Goal: Task Accomplishment & Management: Manage account settings

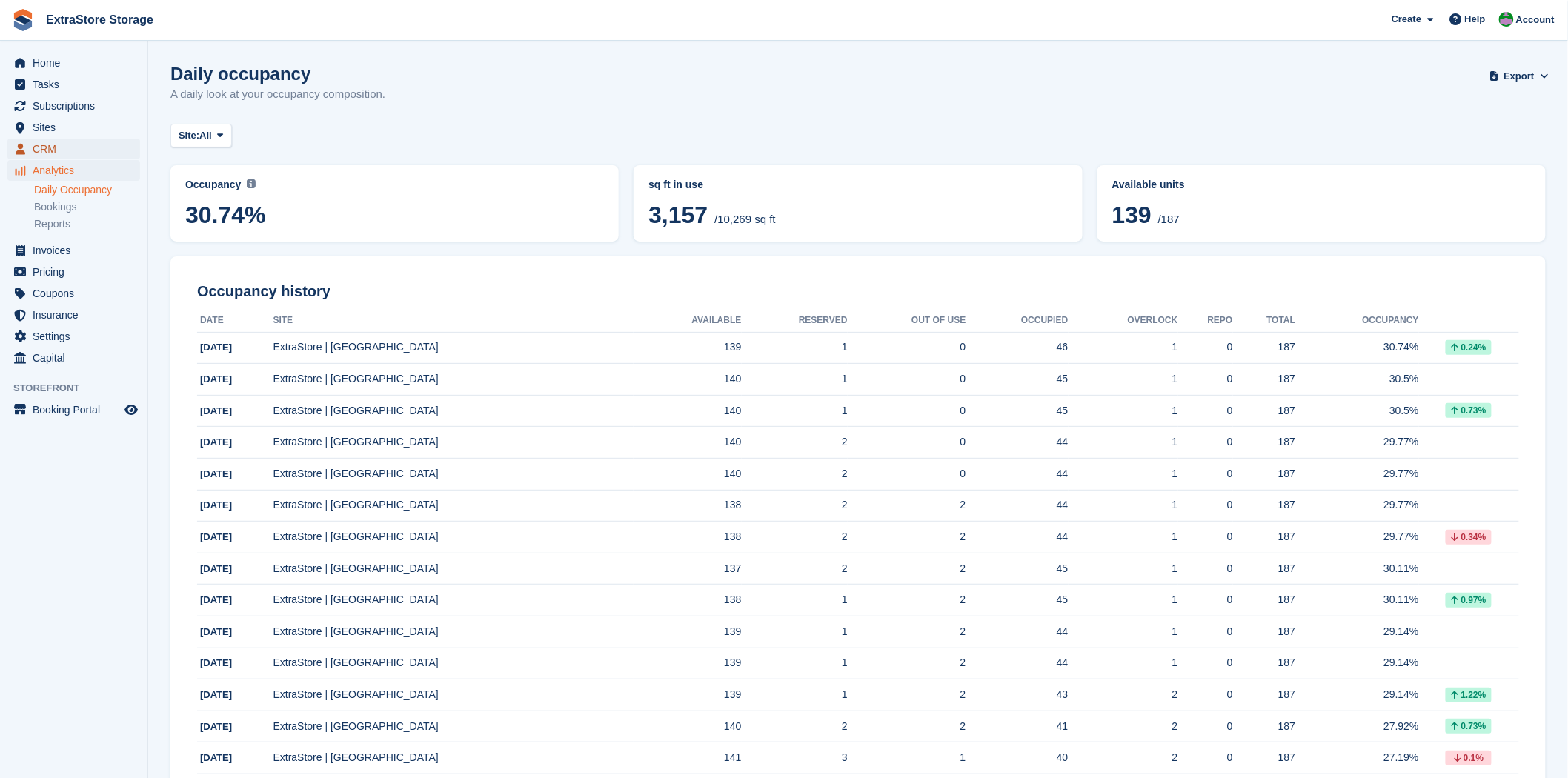
drag, startPoint x: 0, startPoint y: 0, endPoint x: 45, endPoint y: 148, distance: 154.7
click at [45, 148] on span "CRM" at bounding box center [77, 149] width 89 height 21
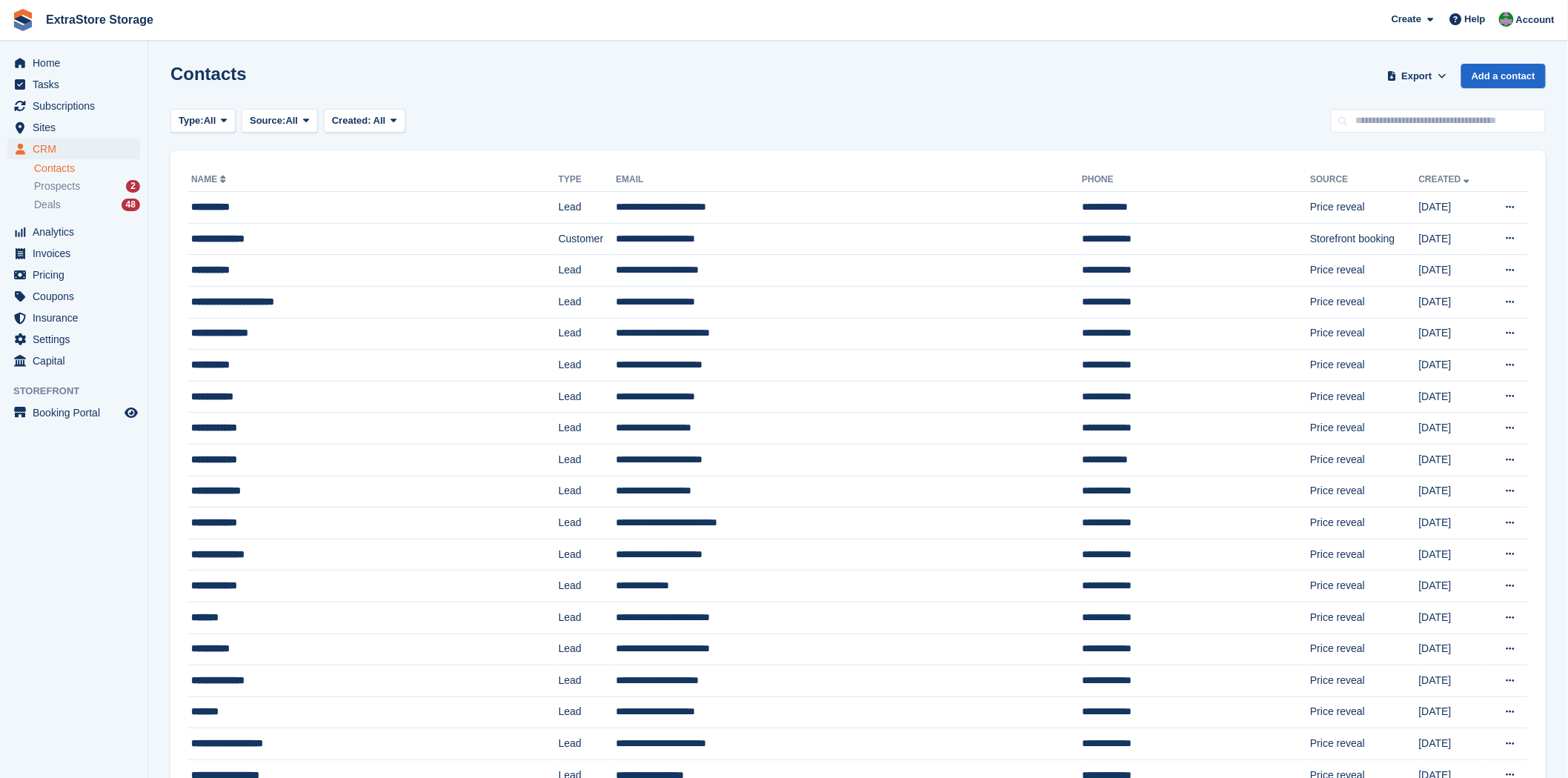
click at [65, 171] on link "Contacts" at bounding box center [87, 168] width 106 height 14
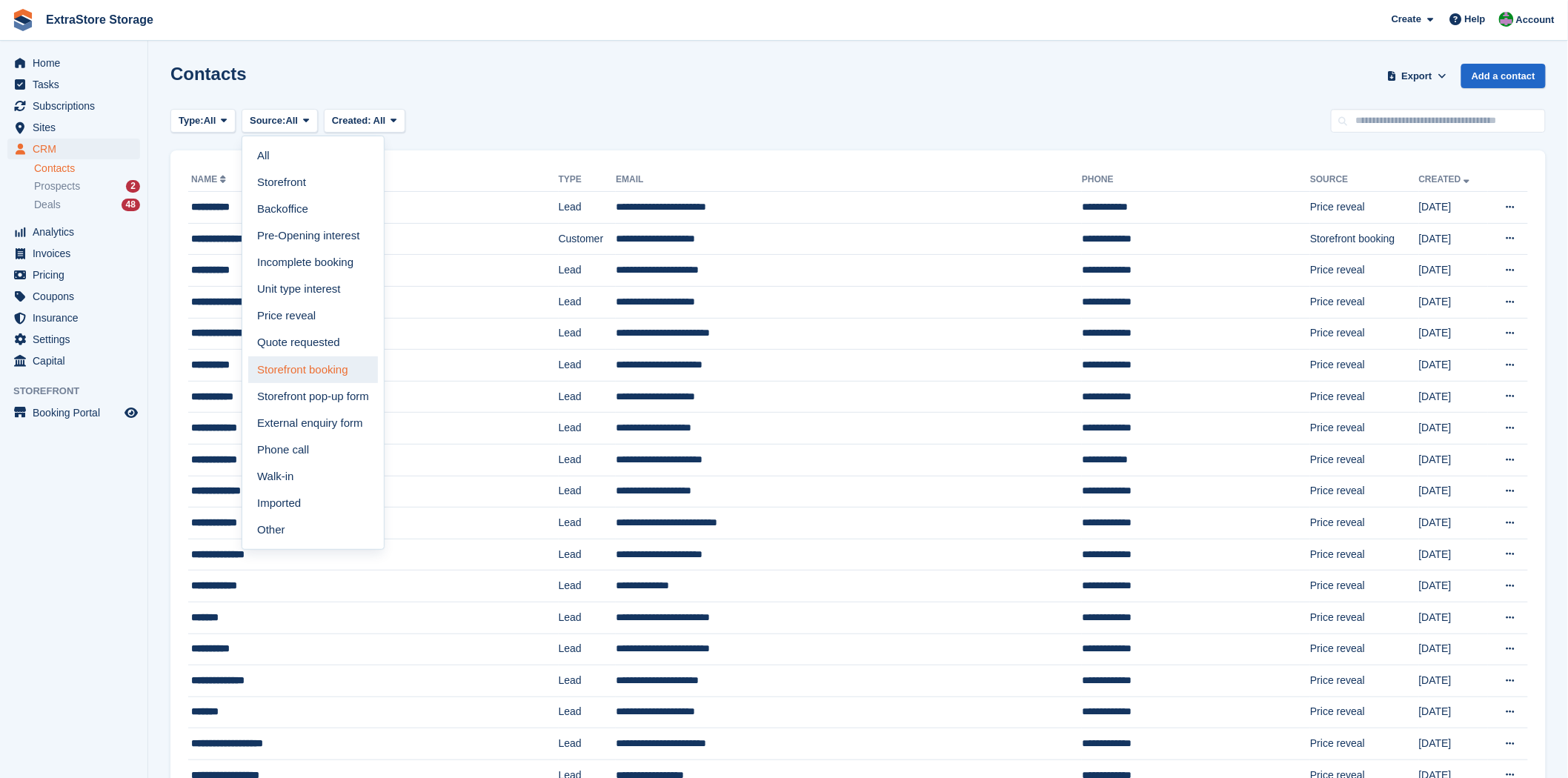
click at [313, 370] on link "Storefront booking" at bounding box center [312, 370] width 129 height 26
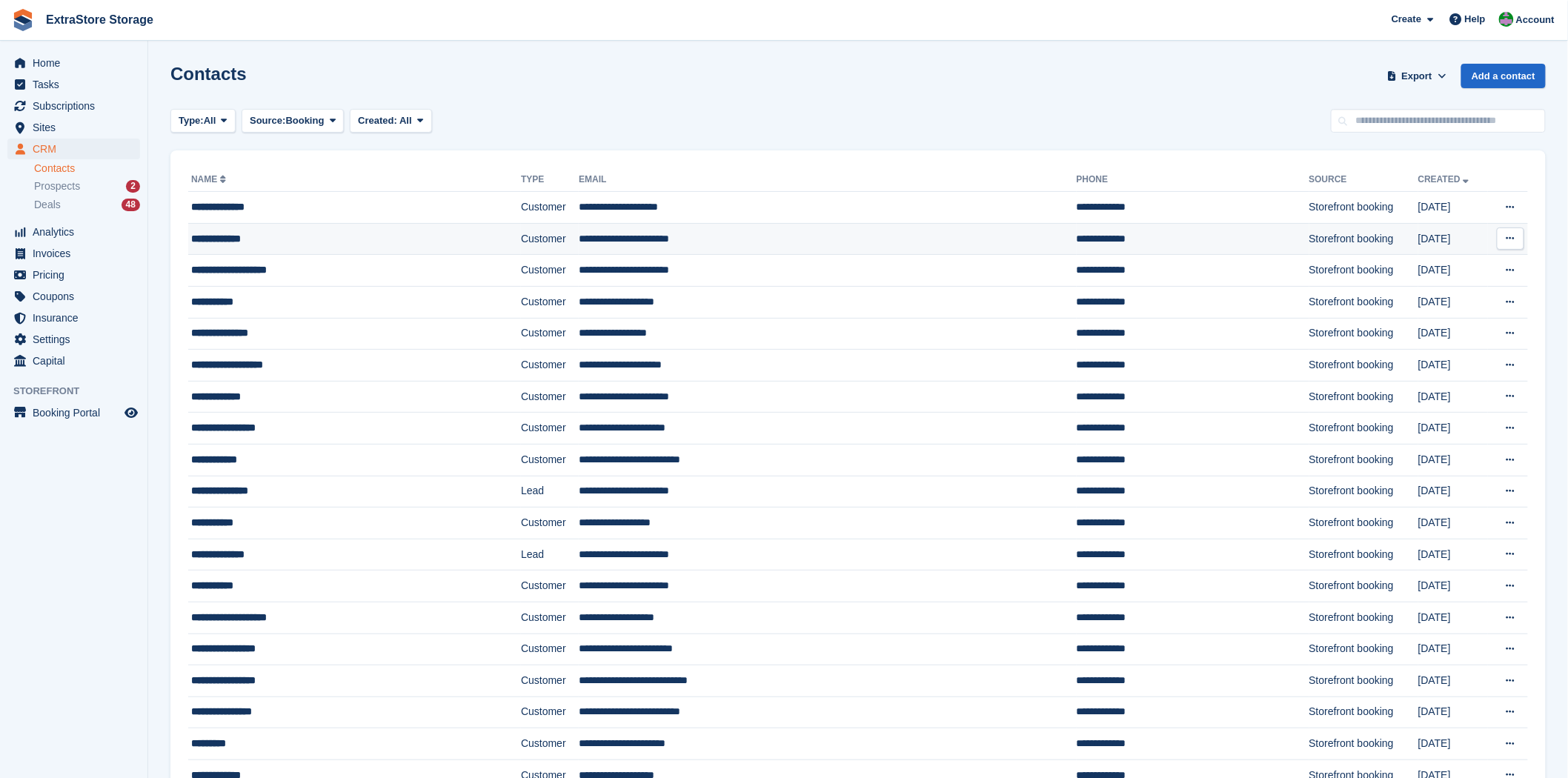
click at [243, 237] on div "**********" at bounding box center [319, 239] width 256 height 15
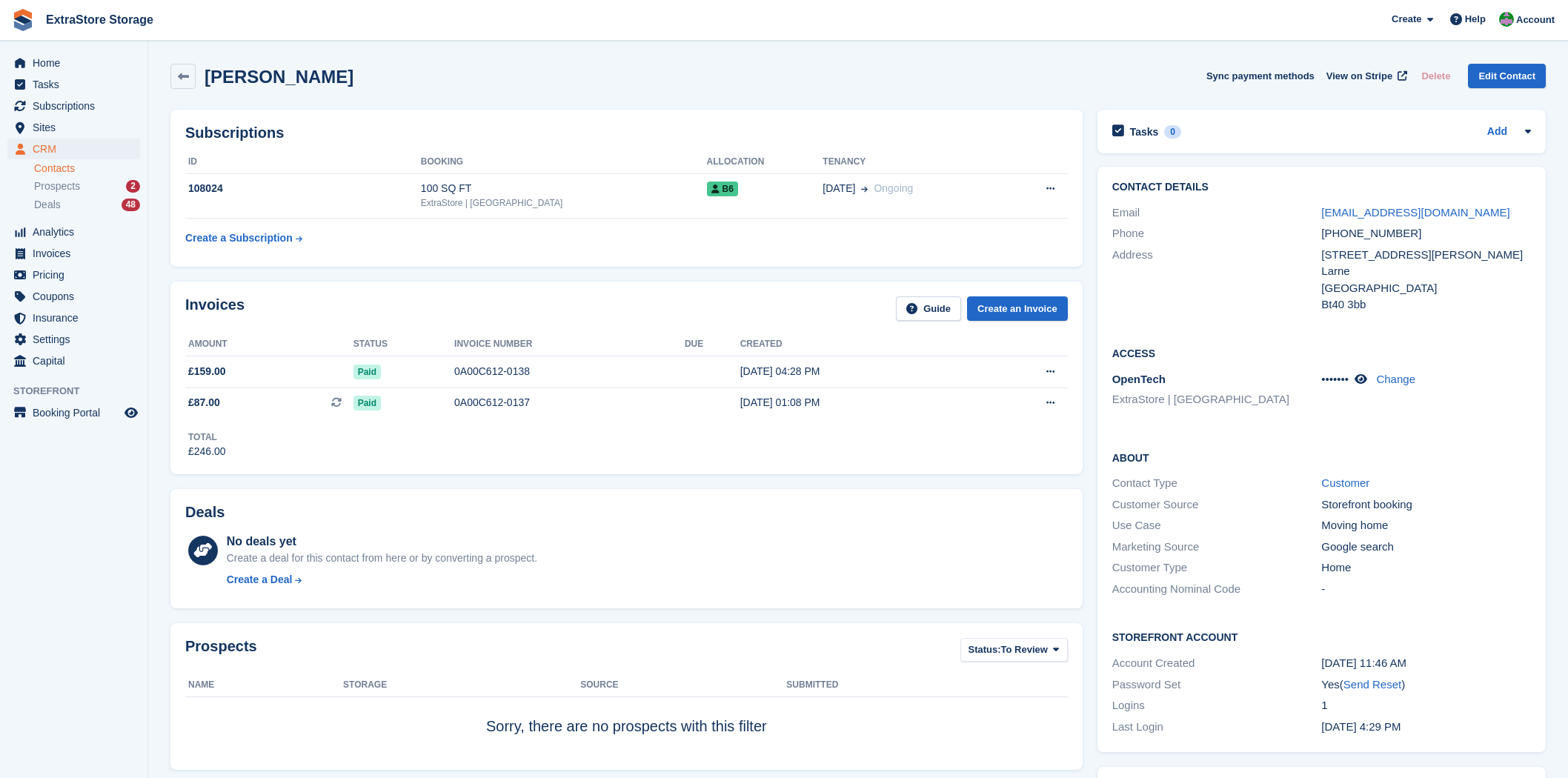
scroll to position [82, 0]
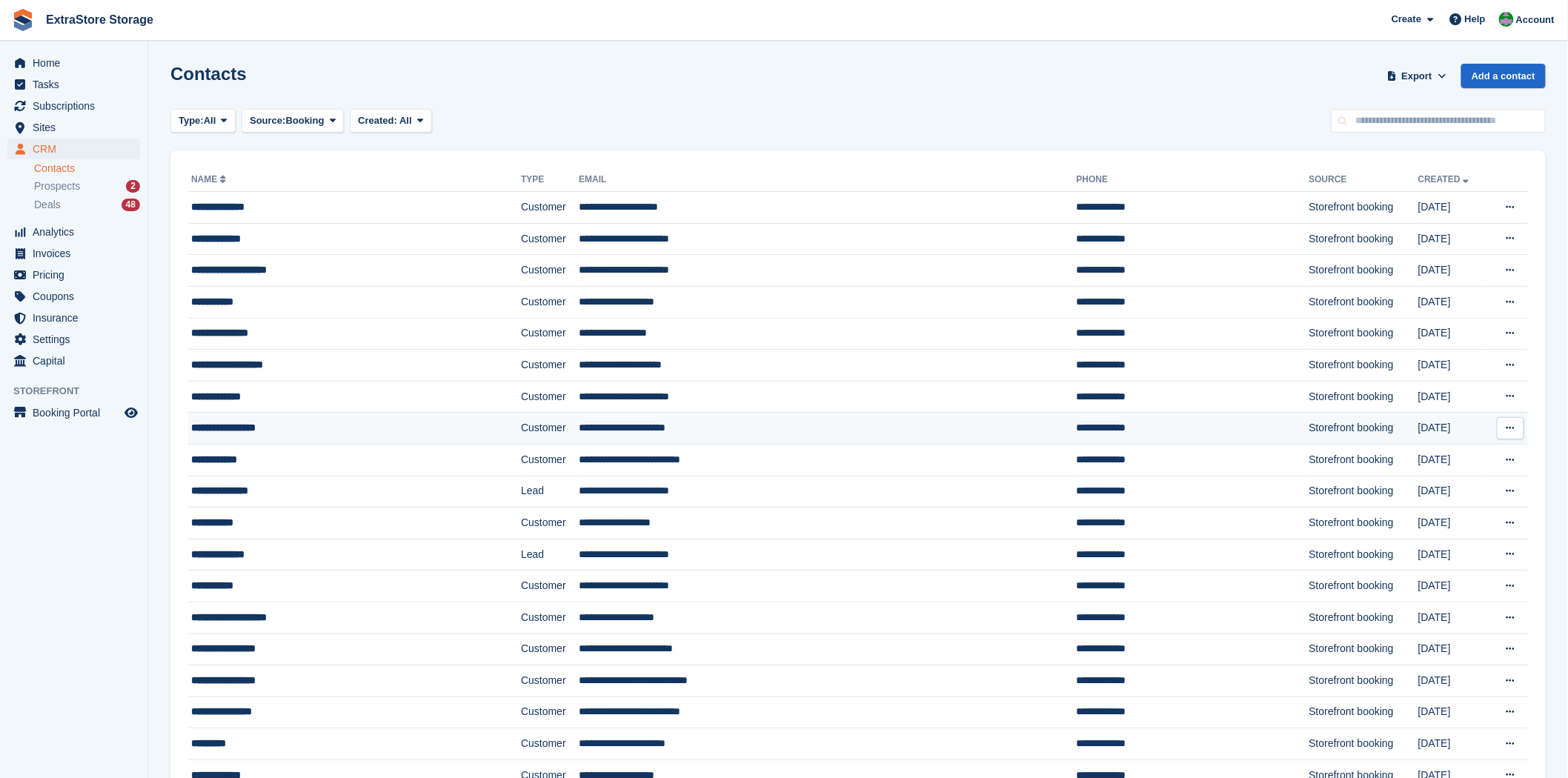
click at [384, 431] on div "**********" at bounding box center [319, 428] width 256 height 15
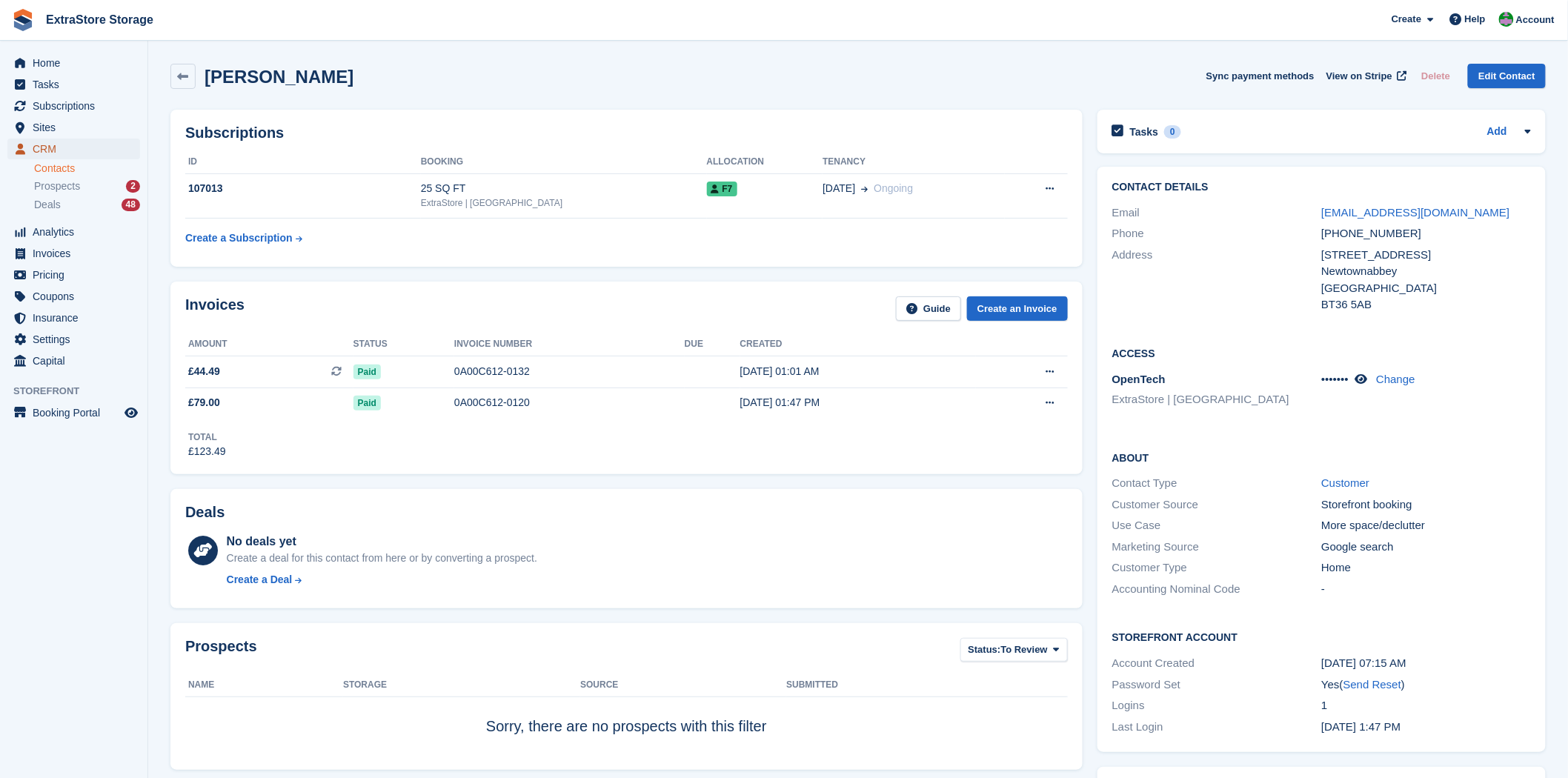
click at [53, 146] on span "CRM" at bounding box center [77, 149] width 89 height 21
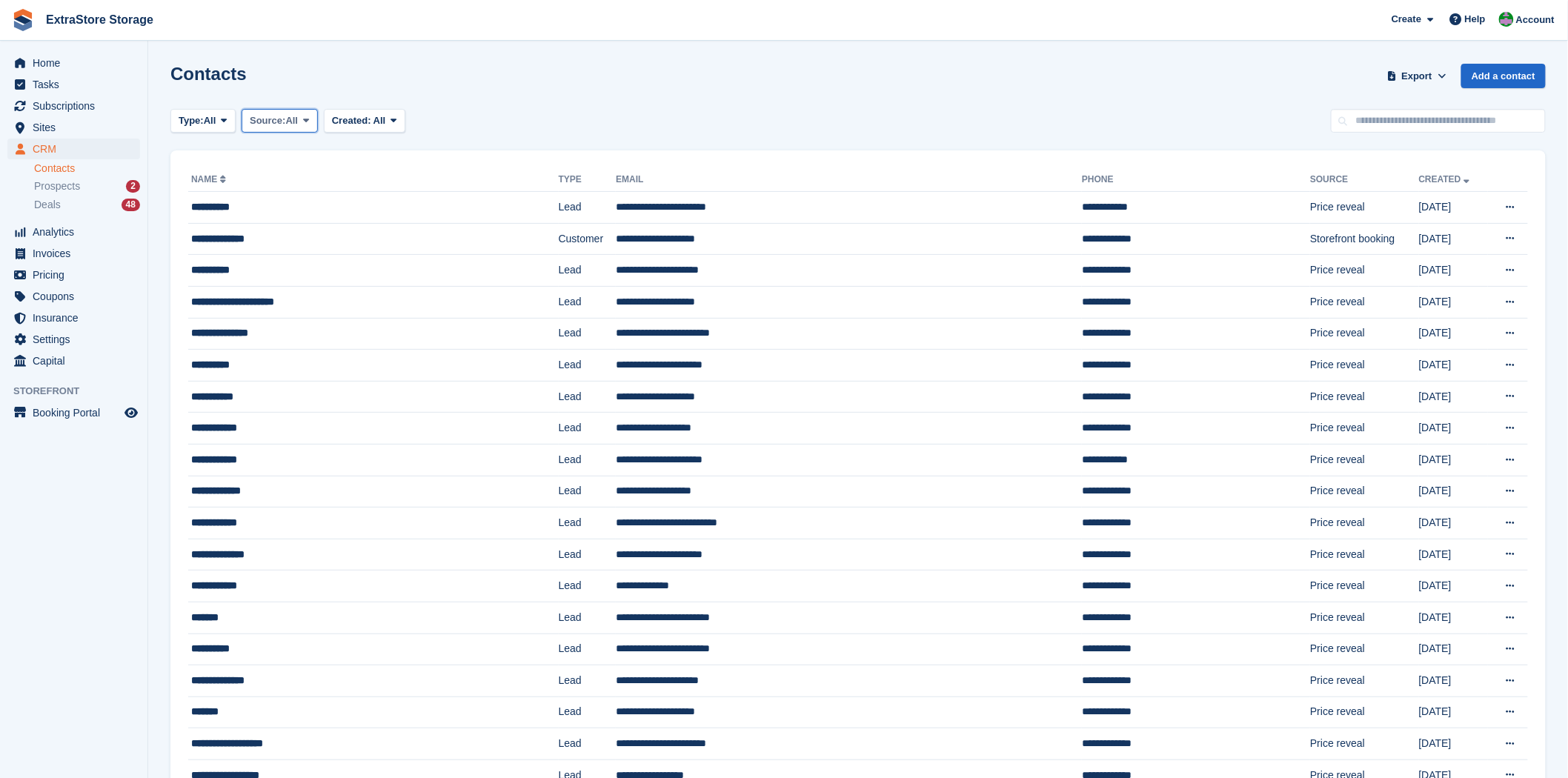
click at [309, 121] on icon at bounding box center [306, 120] width 6 height 9
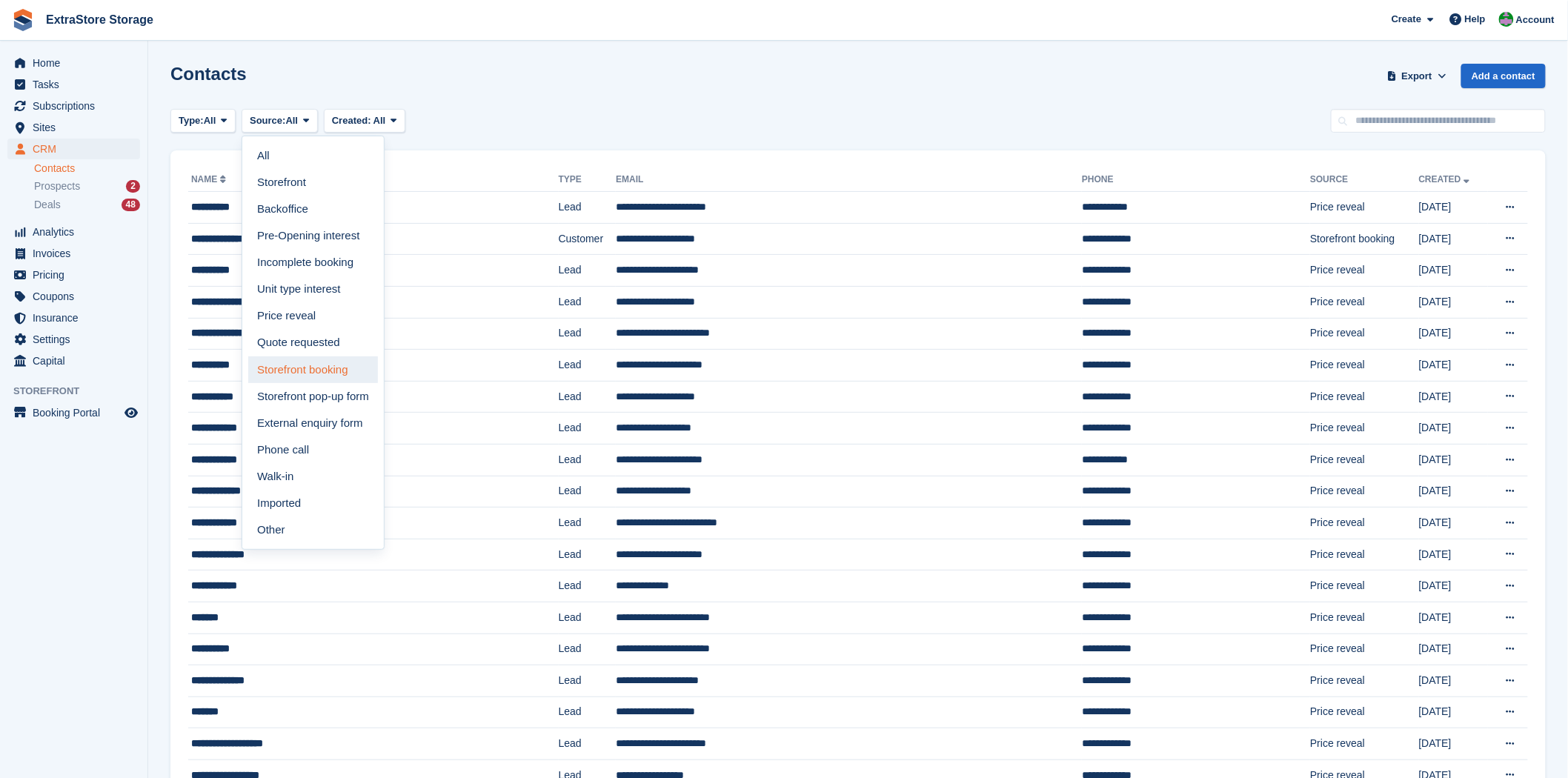
click at [332, 370] on link "Storefront booking" at bounding box center [312, 370] width 129 height 26
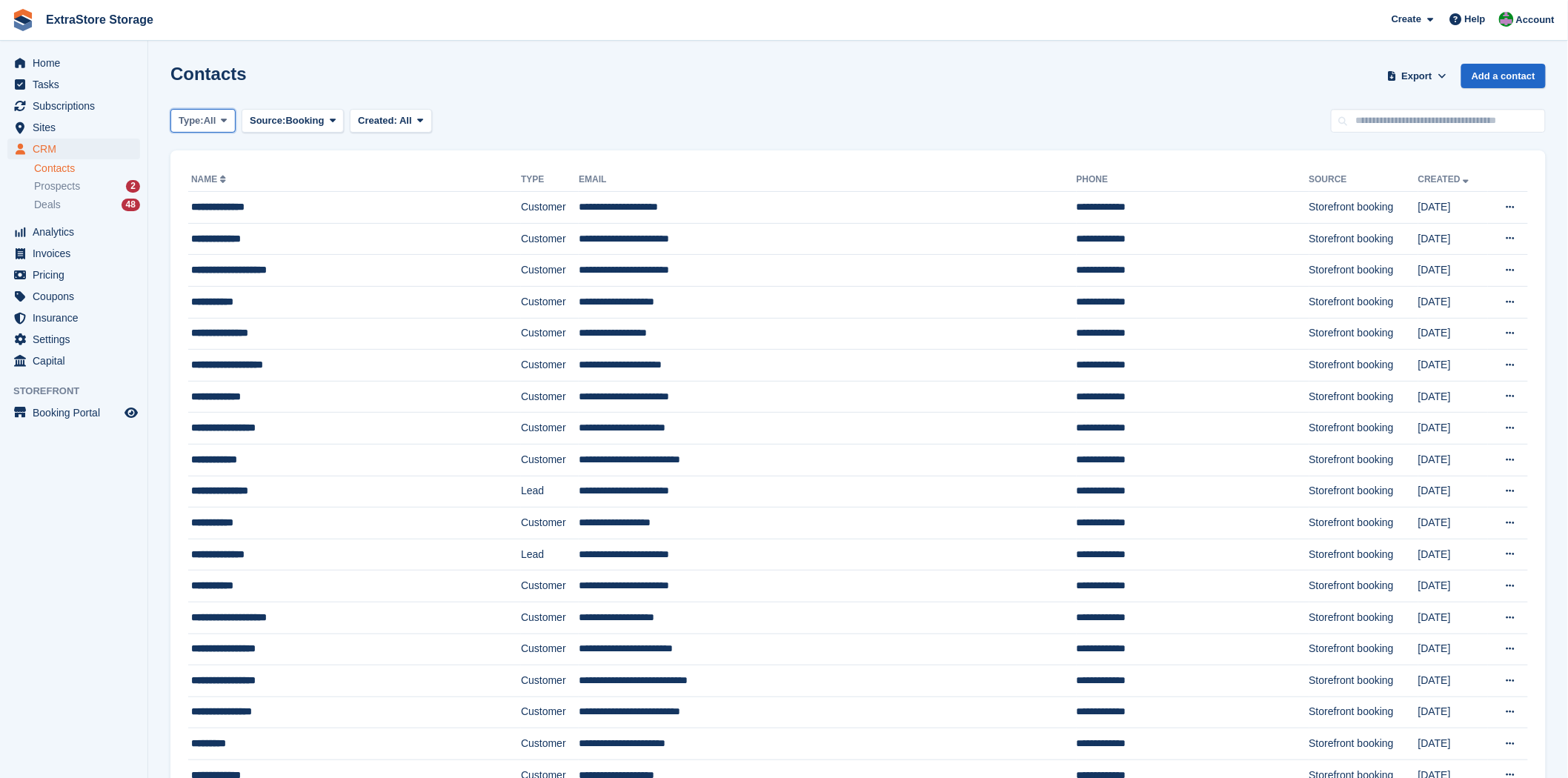
click at [216, 119] on span "All" at bounding box center [210, 121] width 12 height 15
click at [222, 217] on link "Customer" at bounding box center [242, 209] width 129 height 26
